Goal: Obtain resource: Obtain resource

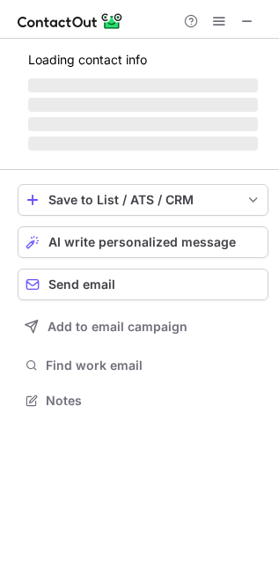
scroll to position [383, 279]
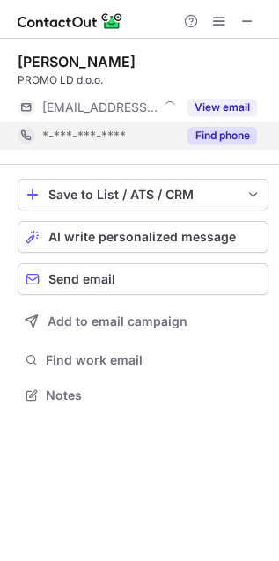
click at [229, 130] on button "Find phone" at bounding box center [223, 136] width 70 height 18
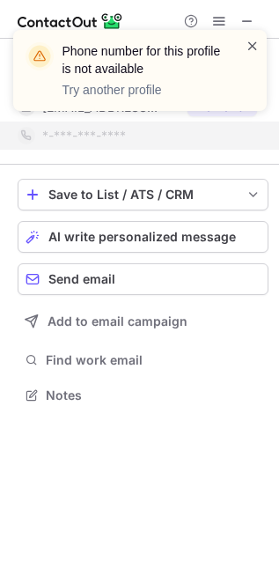
click at [251, 41] on span at bounding box center [253, 46] width 14 height 18
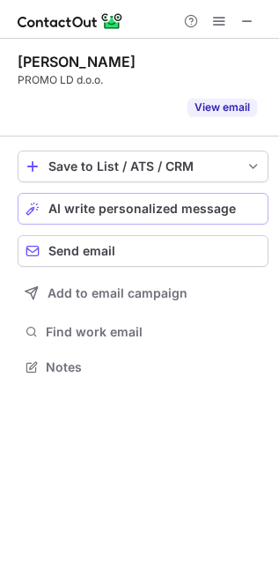
scroll to position [9, 9]
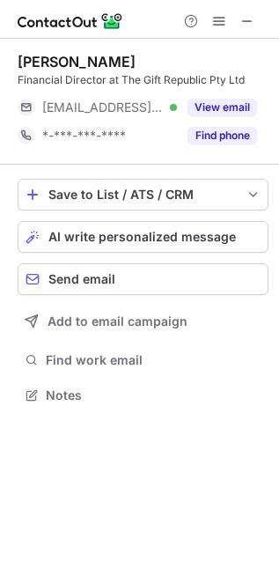
scroll to position [383, 279]
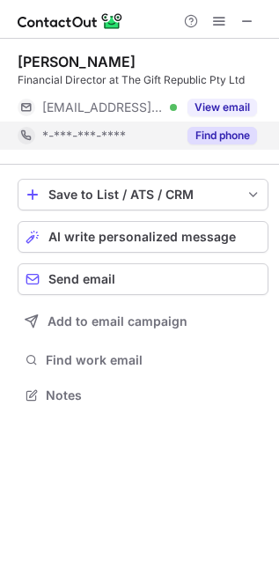
click at [223, 135] on button "Find phone" at bounding box center [223, 136] width 70 height 18
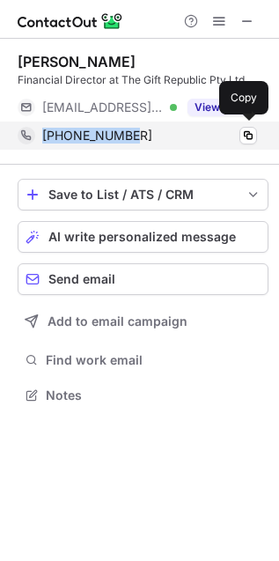
drag, startPoint x: 152, startPoint y: 137, endPoint x: 33, endPoint y: 137, distance: 119.8
click at [33, 137] on div "+27829268178 Copy" at bounding box center [138, 136] width 240 height 28
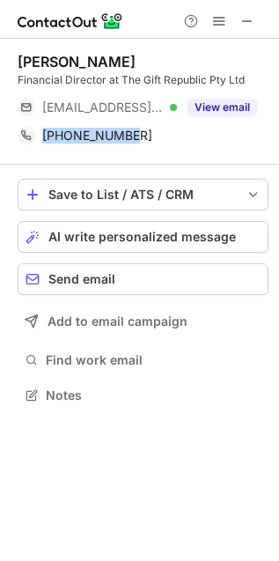
copy div "+27829268178"
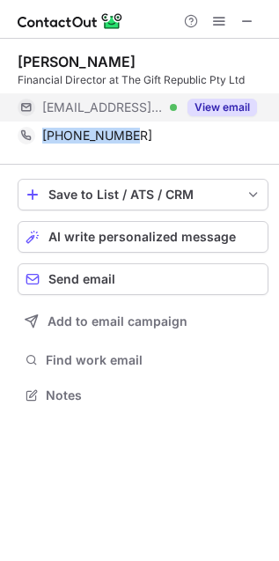
click at [222, 107] on button "View email" at bounding box center [223, 108] width 70 height 18
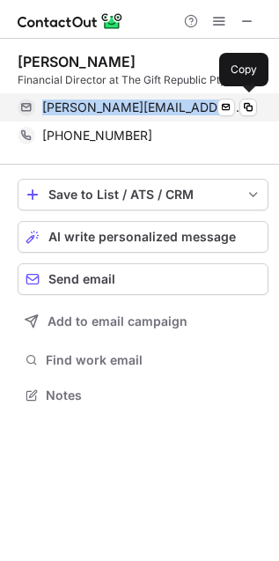
drag, startPoint x: 40, startPoint y: 110, endPoint x: 187, endPoint y: 111, distance: 147.1
click at [187, 111] on div "brian@giftrepublic.co.za Verified Send email Copy" at bounding box center [138, 107] width 240 height 28
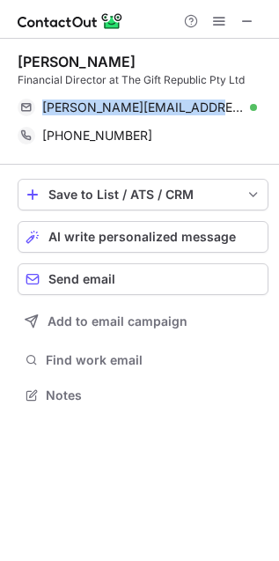
copy span "brian@giftrepublic.co.za"
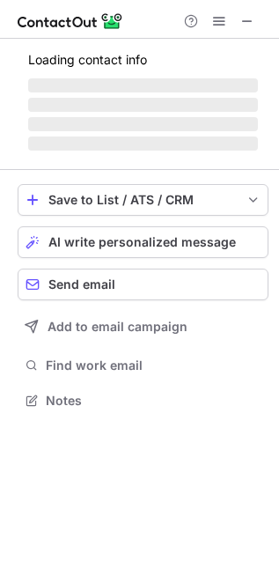
scroll to position [383, 279]
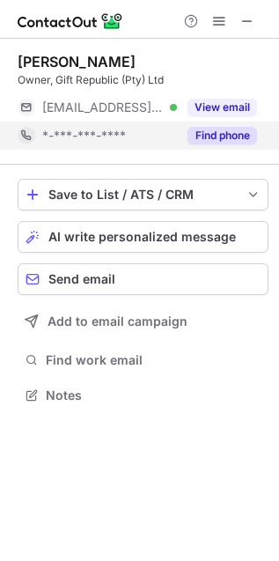
click at [205, 143] on button "Find phone" at bounding box center [223, 136] width 70 height 18
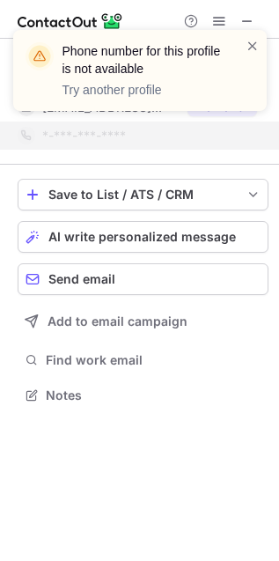
click at [260, 44] on div "Phone number for this profile is not available Try another profile" at bounding box center [140, 70] width 254 height 81
click at [258, 44] on span at bounding box center [253, 46] width 14 height 18
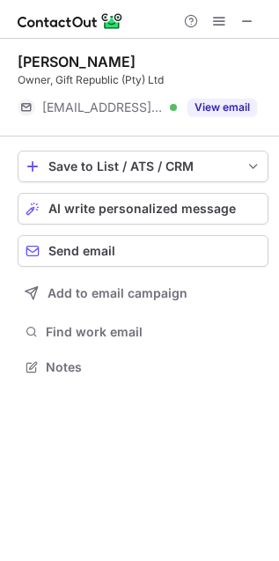
scroll to position [7, 9]
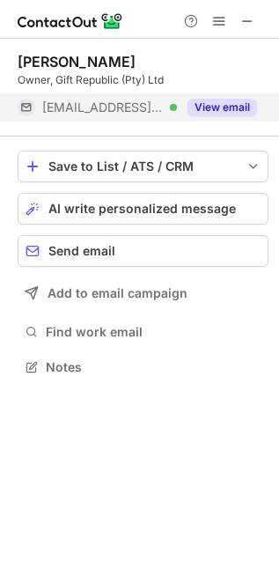
click at [223, 104] on button "View email" at bounding box center [223, 108] width 70 height 18
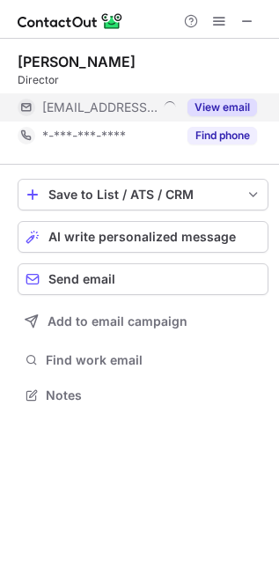
scroll to position [383, 279]
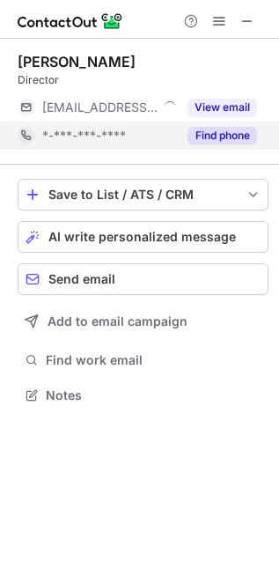
click at [239, 137] on button "Find phone" at bounding box center [223, 136] width 70 height 18
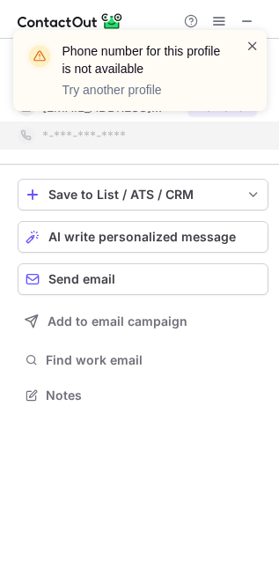
click at [249, 46] on span at bounding box center [253, 46] width 14 height 18
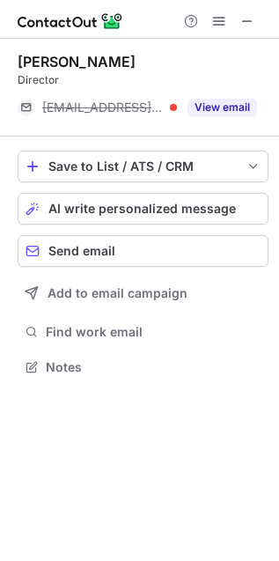
scroll to position [7, 9]
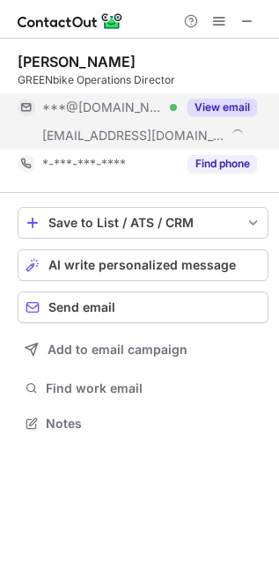
scroll to position [410, 279]
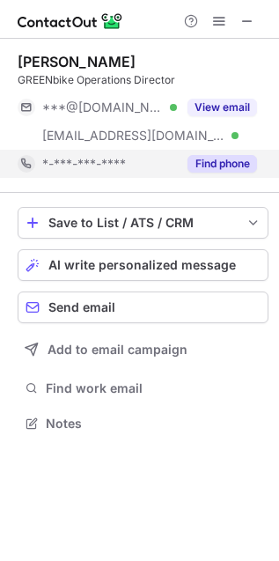
click at [240, 167] on button "Find phone" at bounding box center [223, 164] width 70 height 18
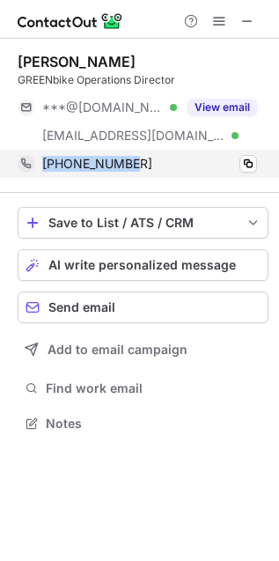
drag, startPoint x: 141, startPoint y: 161, endPoint x: 42, endPoint y: 174, distance: 99.4
click at [42, 174] on div "+14355384226 Copy" at bounding box center [138, 164] width 240 height 28
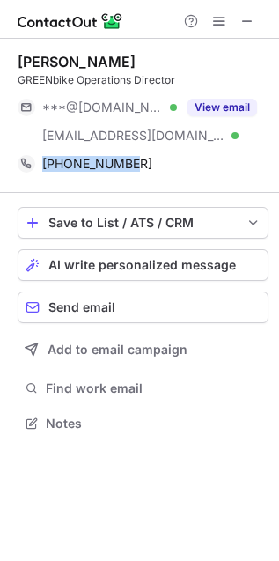
copy span "+14355384226"
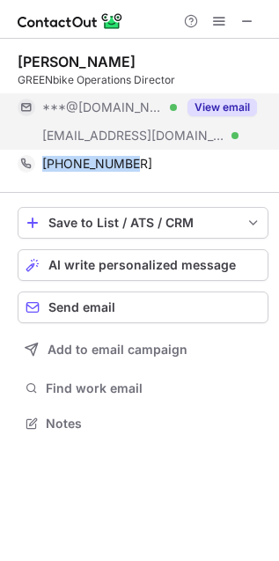
click at [234, 115] on button "View email" at bounding box center [223, 108] width 70 height 18
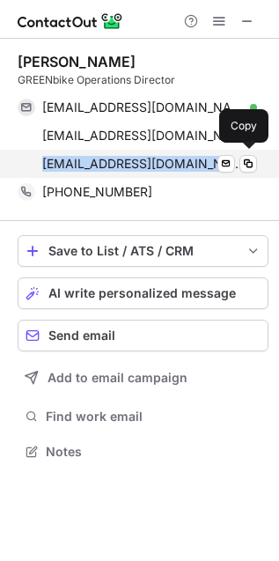
drag, startPoint x: 15, startPoint y: 168, endPoint x: 207, endPoint y: 174, distance: 192.1
click at [207, 174] on div "cameron@greenbikeslc.org Verified Send email Copy" at bounding box center [138, 164] width 240 height 28
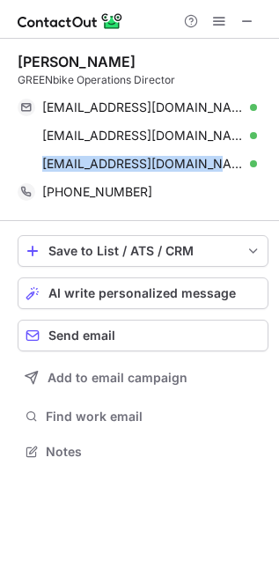
copy span "cameron@greenbikeslc.org"
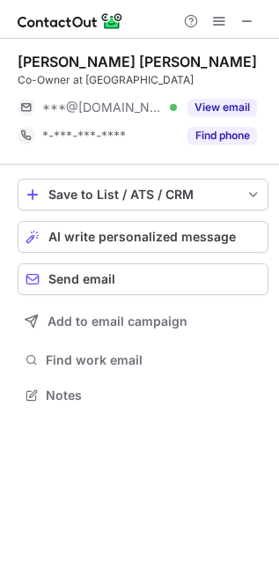
scroll to position [383, 279]
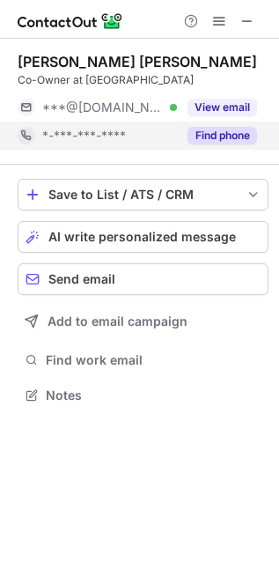
click at [242, 141] on button "Find phone" at bounding box center [223, 136] width 70 height 18
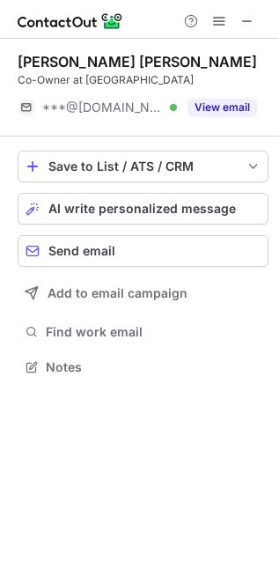
scroll to position [7, 9]
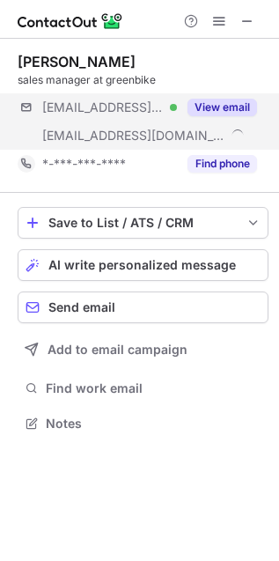
scroll to position [410, 279]
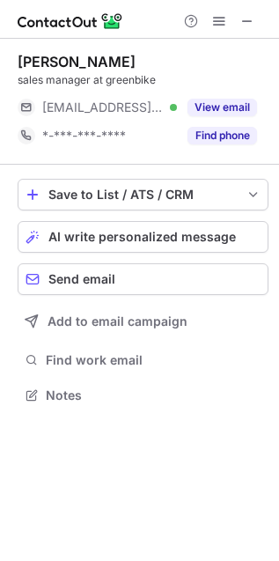
scroll to position [383, 279]
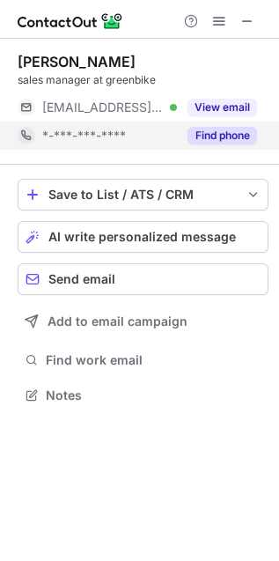
click at [249, 132] on button "Find phone" at bounding box center [223, 136] width 70 height 18
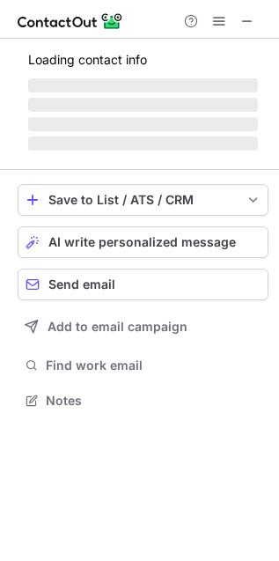
scroll to position [383, 279]
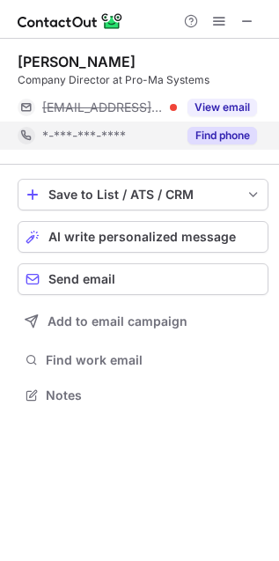
click at [218, 146] on div "Find phone" at bounding box center [217, 136] width 80 height 28
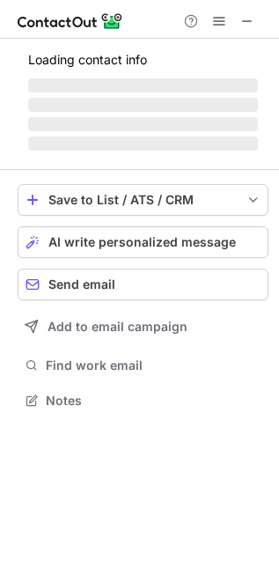
scroll to position [383, 279]
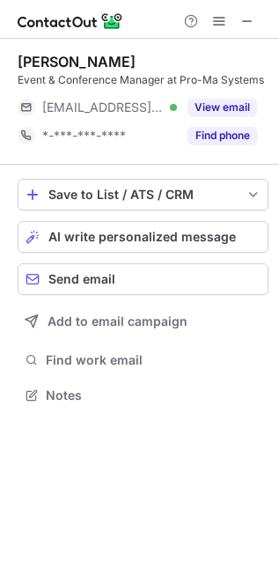
scroll to position [383, 279]
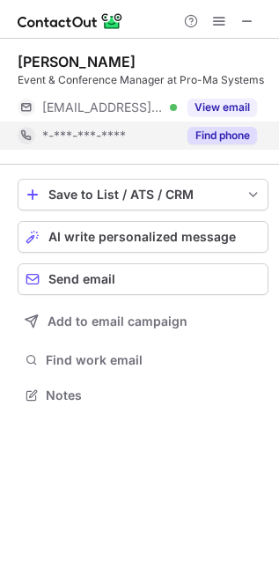
click at [209, 141] on button "Find phone" at bounding box center [223, 136] width 70 height 18
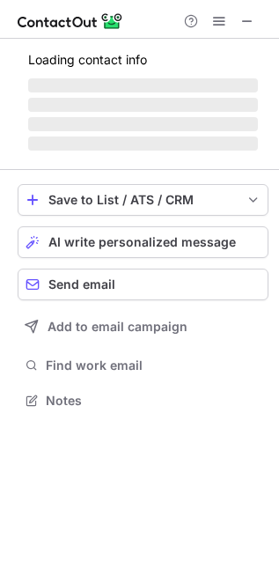
scroll to position [399, 279]
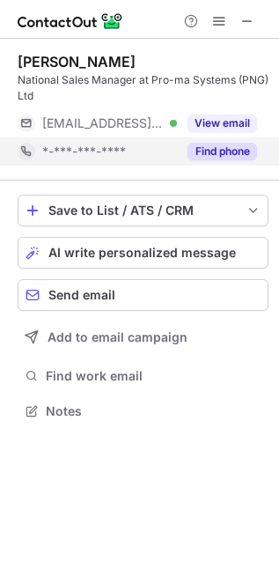
click at [242, 157] on button "Find phone" at bounding box center [223, 152] width 70 height 18
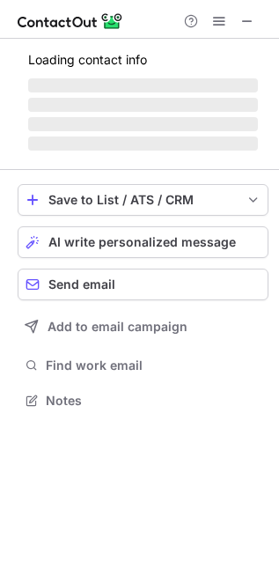
scroll to position [383, 279]
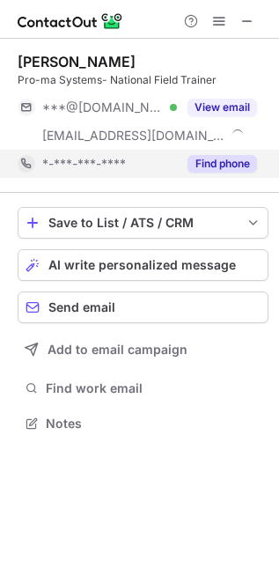
click at [236, 170] on button "Find phone" at bounding box center [223, 164] width 70 height 18
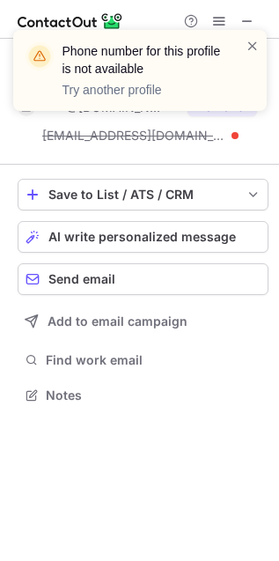
scroll to position [383, 279]
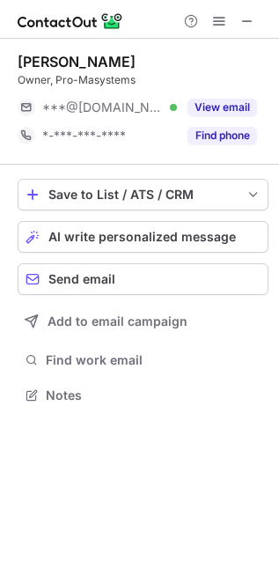
scroll to position [383, 279]
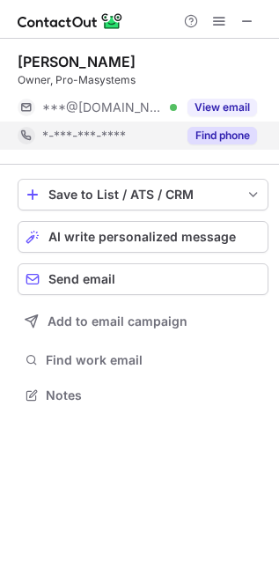
click at [211, 135] on button "Find phone" at bounding box center [223, 136] width 70 height 18
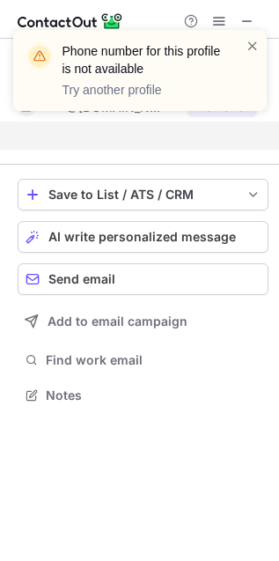
scroll to position [7, 9]
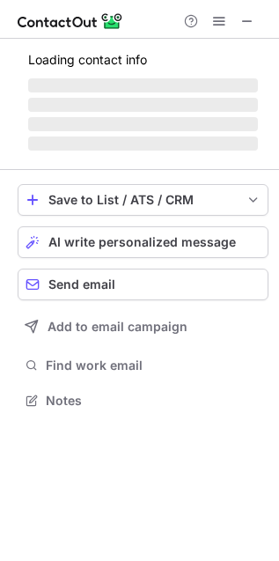
scroll to position [383, 279]
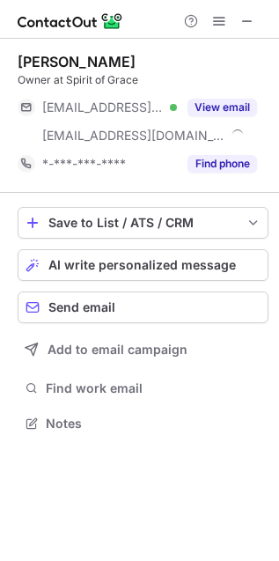
scroll to position [410, 279]
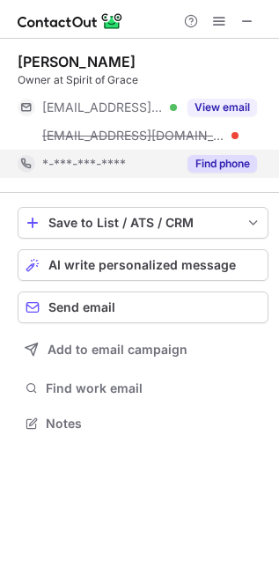
click at [226, 167] on button "Find phone" at bounding box center [223, 164] width 70 height 18
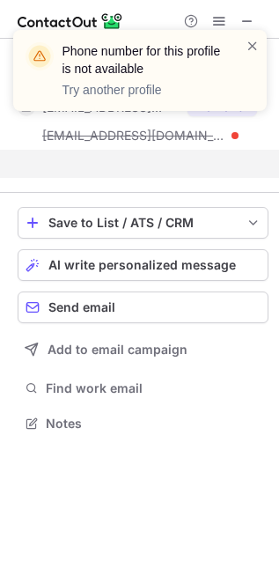
scroll to position [383, 279]
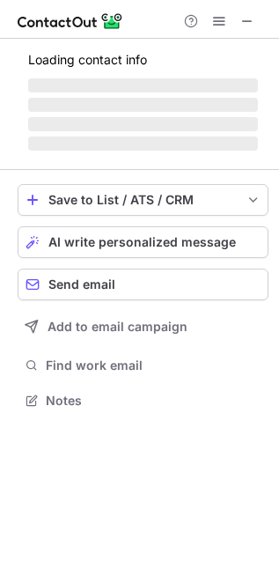
scroll to position [383, 279]
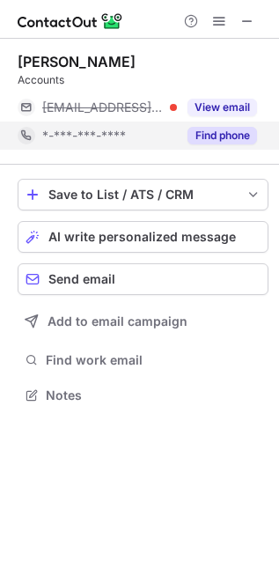
click at [245, 130] on button "Find phone" at bounding box center [223, 136] width 70 height 18
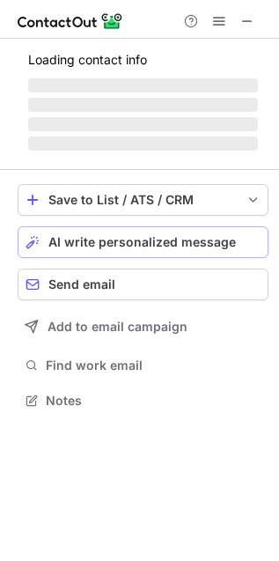
scroll to position [383, 279]
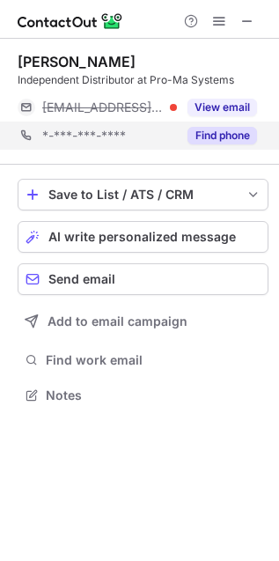
click at [257, 139] on div "*-***-***-**** Find phone" at bounding box center [143, 136] width 251 height 28
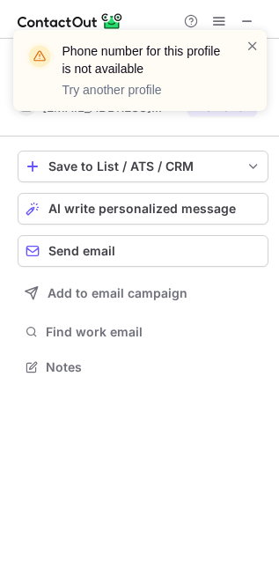
scroll to position [7, 9]
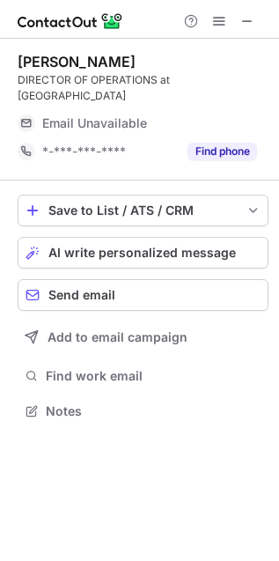
scroll to position [383, 279]
